Goal: Task Accomplishment & Management: Manage account settings

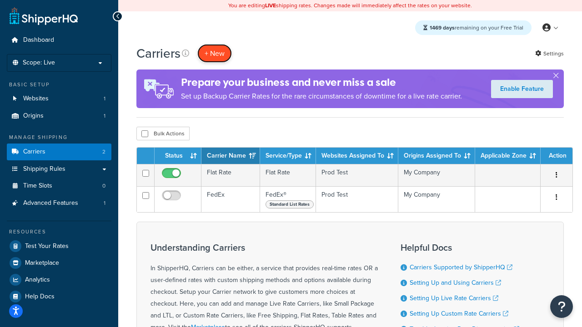
click at [215, 53] on button "+ New" at bounding box center [214, 53] width 35 height 19
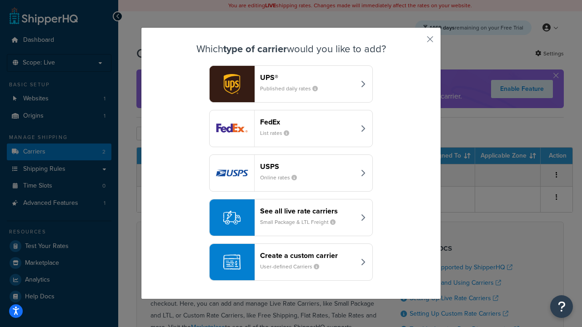
click at [291, 129] on div "FedEx List rates" at bounding box center [307, 129] width 95 height 22
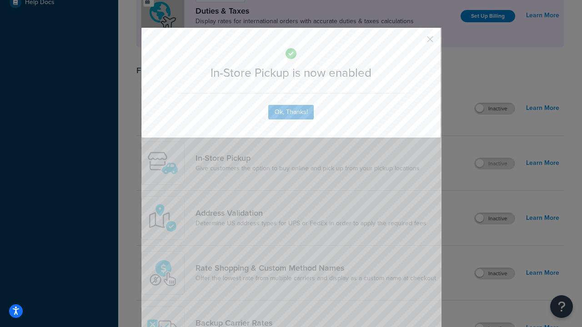
scroll to position [312, 0]
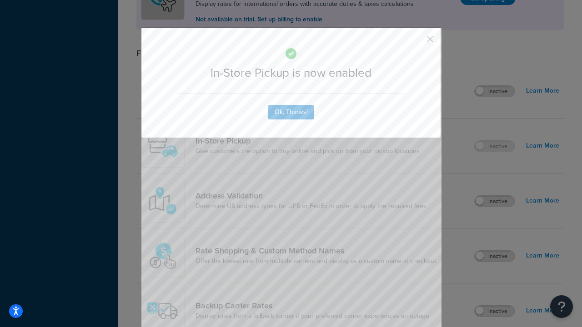
click at [417, 42] on button "button" at bounding box center [417, 42] width 2 height 2
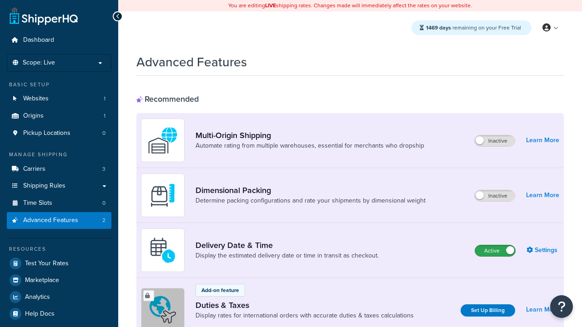
click at [495, 251] on label "Active" at bounding box center [495, 251] width 40 height 11
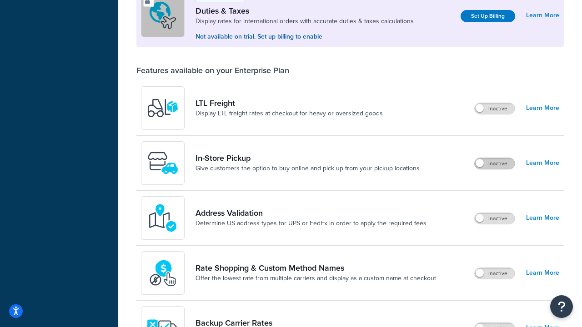
scroll to position [277, 0]
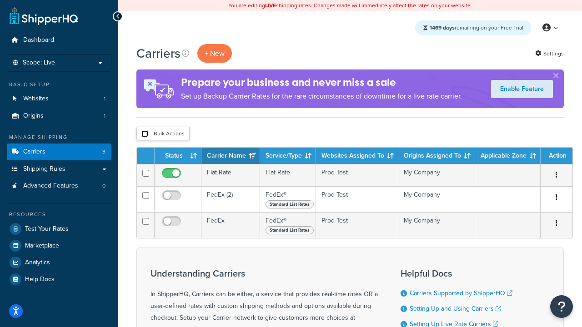
click at [145, 134] on input "checkbox" at bounding box center [144, 134] width 7 height 7
checkbox input "true"
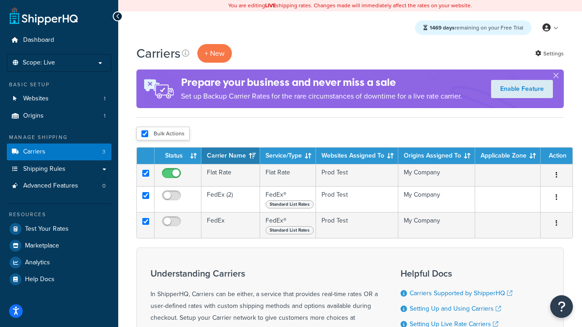
click at [0, 0] on button "Delete" at bounding box center [0, 0] width 0 height 0
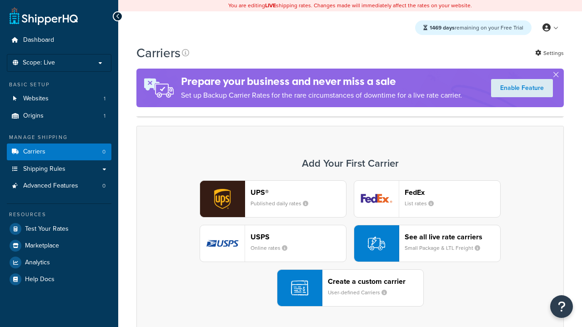
scroll to position [181, 0]
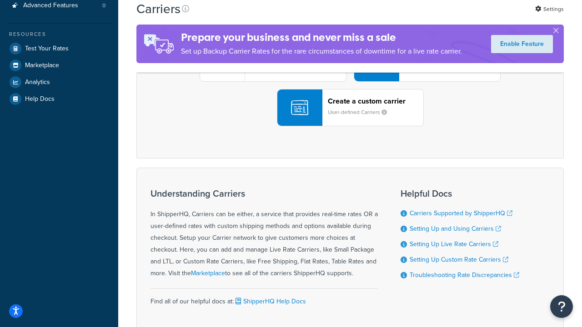
click at [350, 126] on div "UPS® Published daily rates FedEx List rates USPS Online rates See all live rate…" at bounding box center [350, 63] width 408 height 126
click at [453, 16] on header "FedEx" at bounding box center [453, 12] width 96 height 9
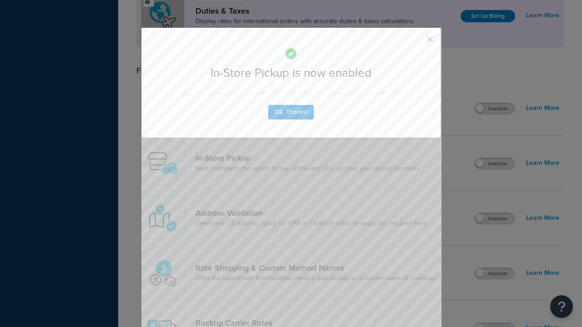
click at [417, 42] on button "button" at bounding box center [417, 42] width 2 height 2
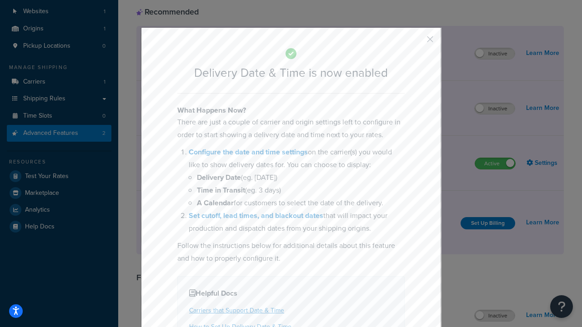
click at [417, 42] on button "button" at bounding box center [417, 42] width 2 height 2
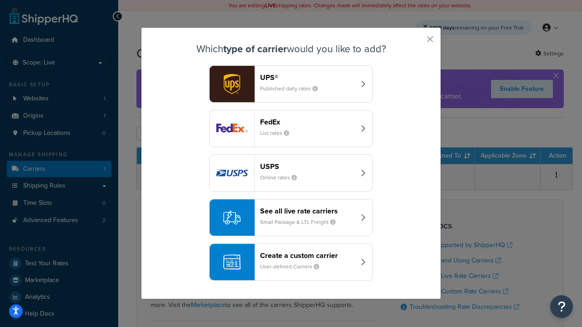
click at [291, 262] on div "Create a custom carrier User-defined Carriers" at bounding box center [307, 262] width 95 height 22
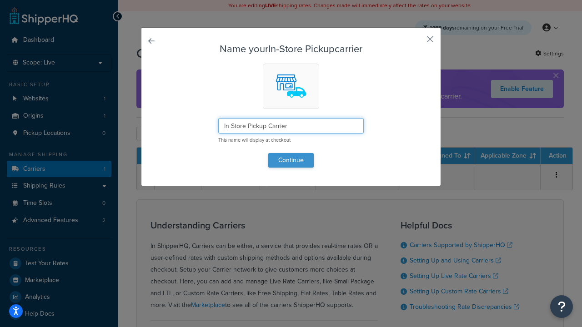
type input "In Store Pickup Carrier"
click at [291, 160] on button "Continue" at bounding box center [290, 160] width 45 height 15
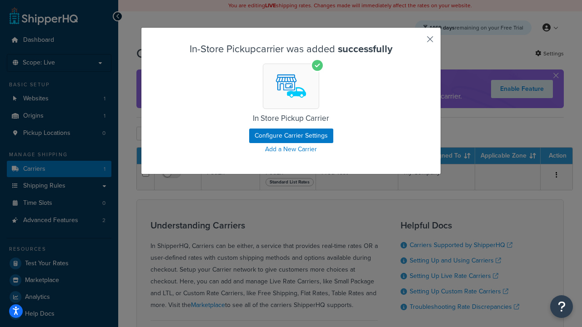
click at [417, 42] on button "button" at bounding box center [417, 42] width 2 height 2
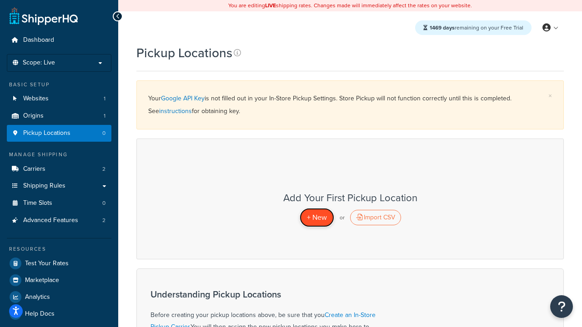
click at [317, 217] on span "+ New" at bounding box center [317, 217] width 20 height 10
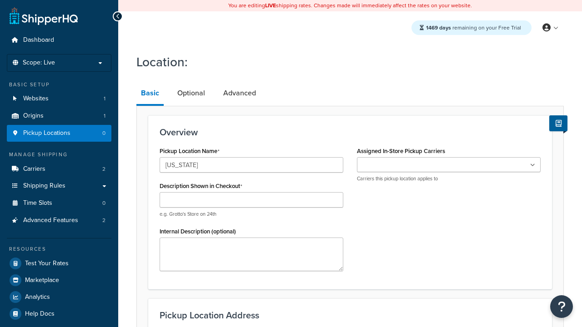
type input "California"
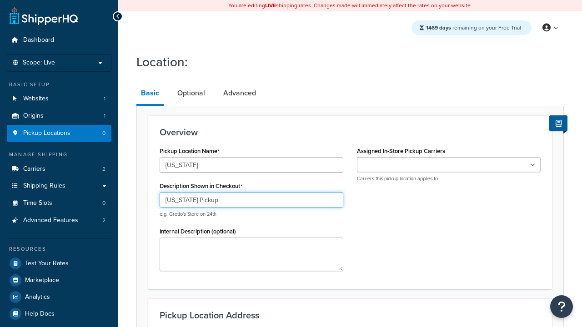
type input "California Pickup"
click at [449, 165] on ul at bounding box center [449, 164] width 184 height 15
type input "3385 Michelson Drive"
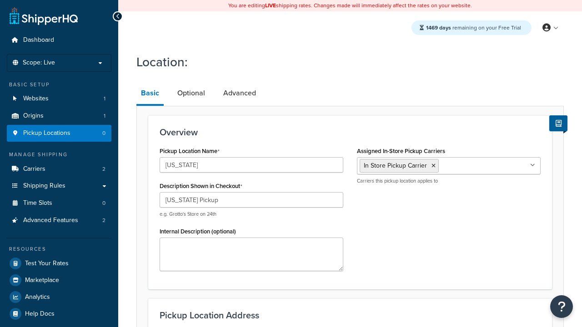
type input "Suite B"
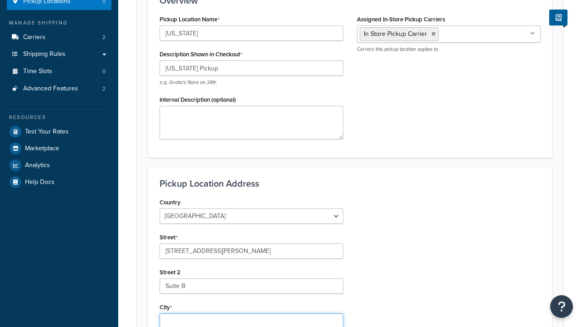
type input "Irvine"
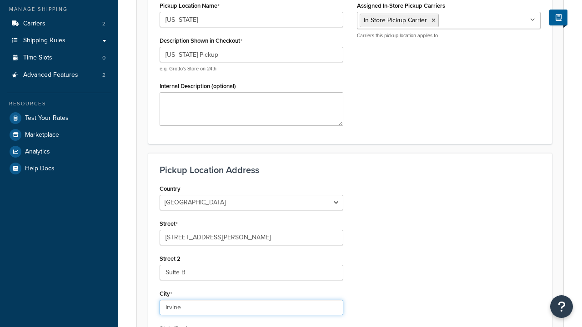
select select "5"
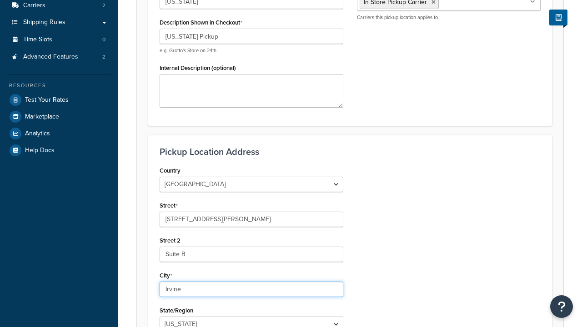
type input "Irvine"
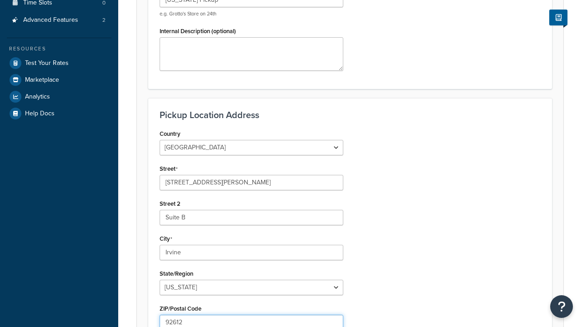
scroll to position [0, 0]
type input "92612"
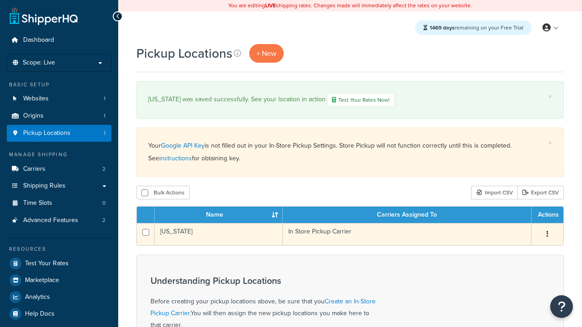
click at [219, 235] on td "[US_STATE]" at bounding box center [219, 234] width 128 height 22
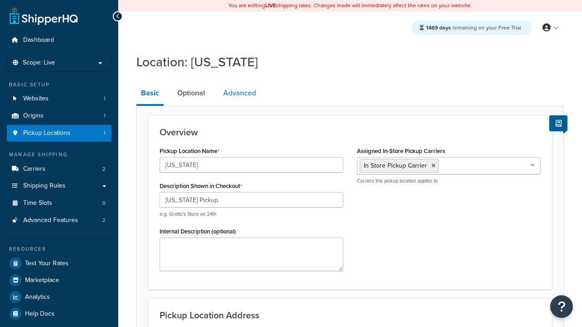
click at [240, 93] on link "Advanced" at bounding box center [240, 93] width 42 height 22
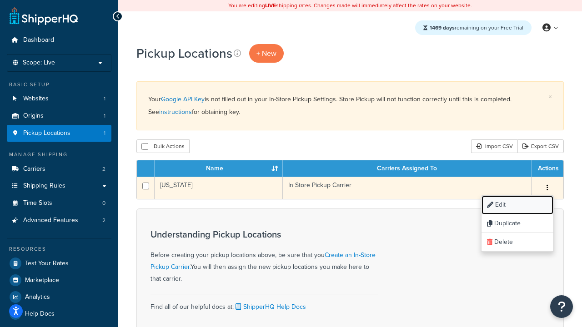
click at [517, 206] on link "Edit" at bounding box center [518, 205] width 72 height 19
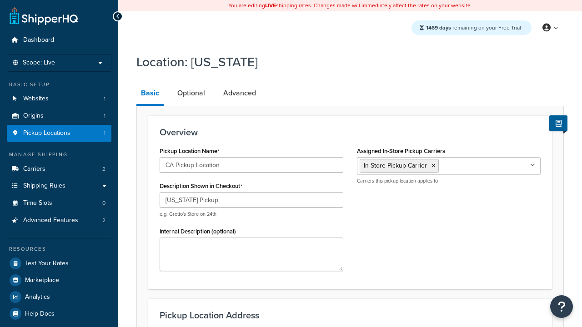
select select "5"
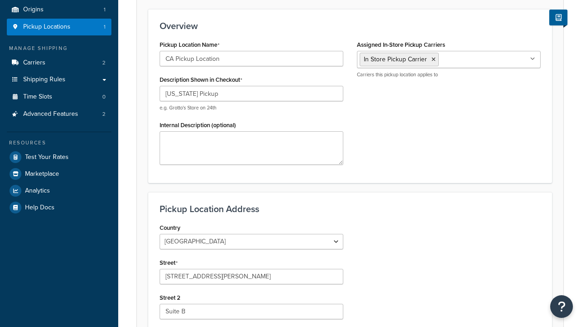
type input "CA Pickup Location"
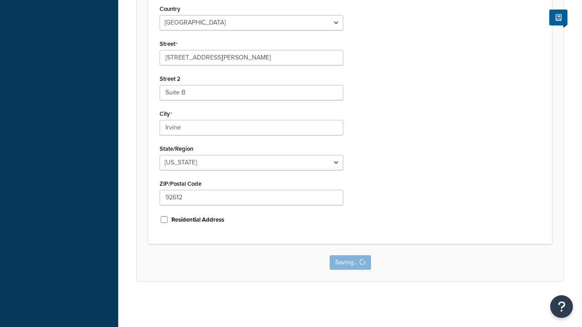
scroll to position [0, 0]
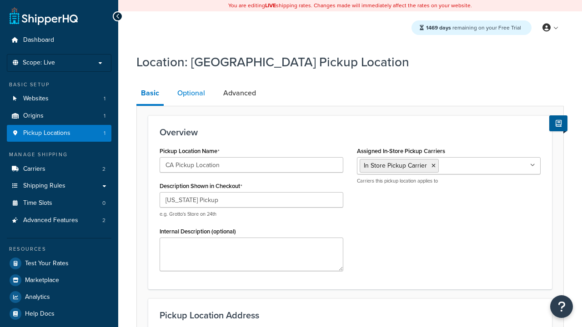
click at [191, 93] on link "Optional" at bounding box center [191, 93] width 37 height 22
select select "5"
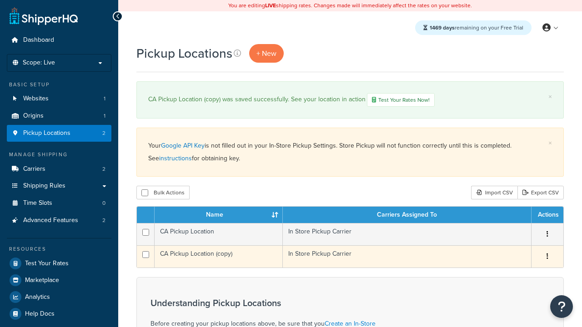
click at [547, 258] on icon "button" at bounding box center [548, 256] width 2 height 6
click at [0, 0] on link "Delete" at bounding box center [0, 0] width 0 height 0
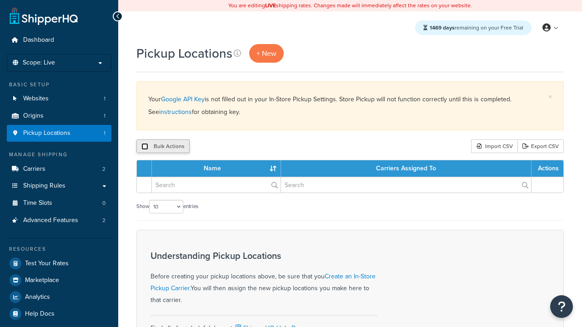
click at [145, 147] on input "checkbox" at bounding box center [144, 146] width 7 height 7
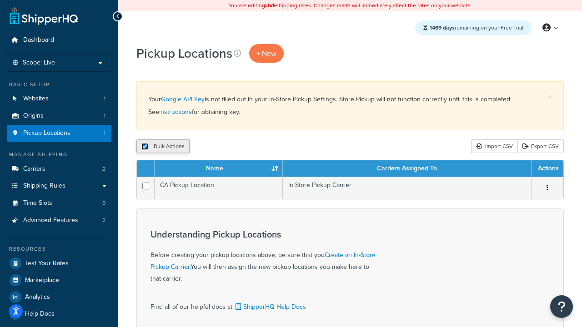
click at [145, 147] on input "checkbox" at bounding box center [144, 146] width 7 height 7
checkbox input "false"
click at [145, 147] on input "checkbox" at bounding box center [144, 146] width 7 height 7
checkbox input "true"
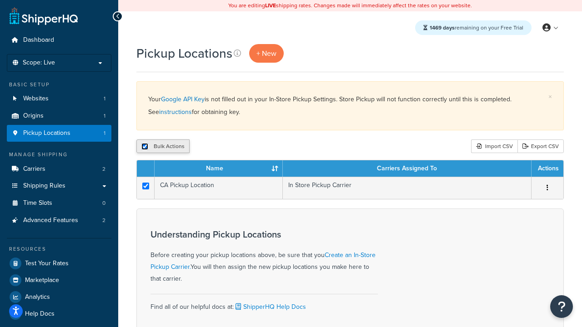
checkbox input "true"
click at [245, 147] on button "Delete" at bounding box center [242, 147] width 31 height 14
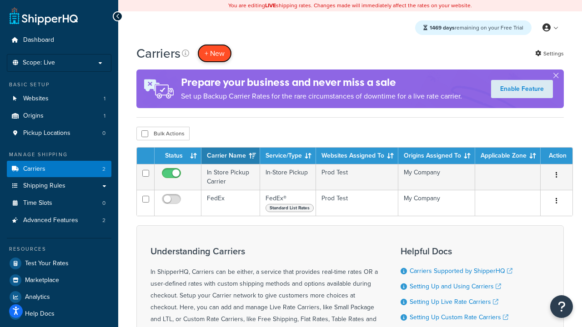
click at [215, 53] on button "+ New" at bounding box center [214, 53] width 35 height 19
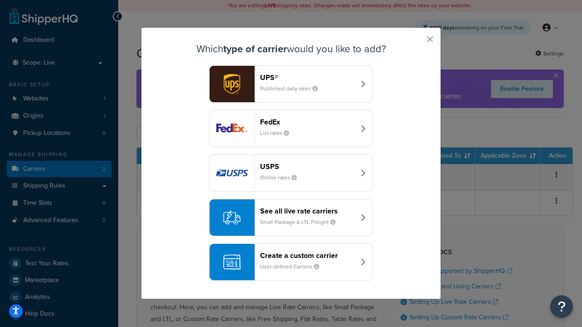
click at [291, 262] on div "Create a custom carrier User-defined Carriers" at bounding box center [307, 262] width 95 height 22
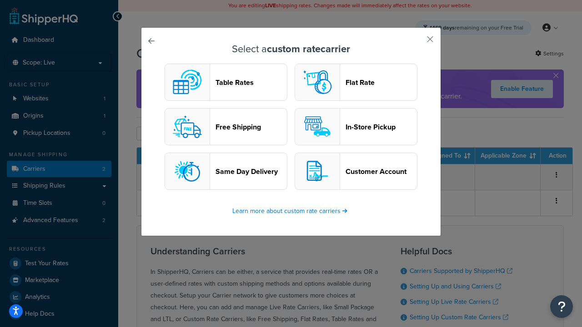
click at [356, 82] on header "Flat Rate" at bounding box center [381, 82] width 71 height 9
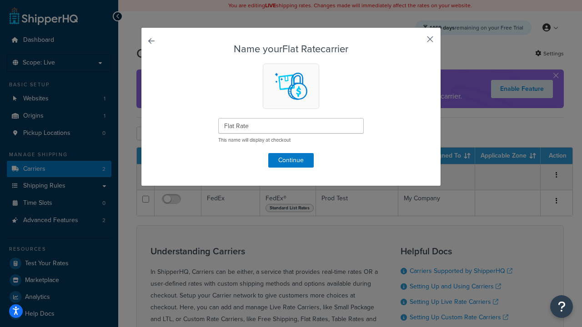
click at [417, 42] on button "button" at bounding box center [417, 42] width 2 height 2
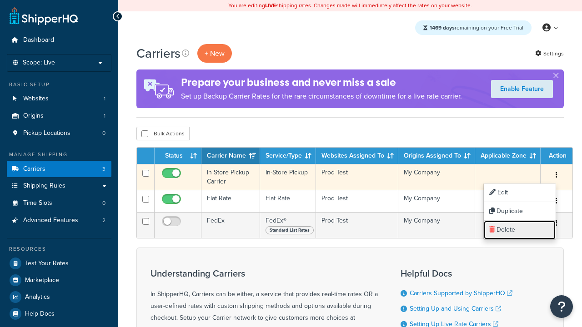
click at [520, 230] on link "Delete" at bounding box center [520, 230] width 72 height 19
